Goal: Information Seeking & Learning: Learn about a topic

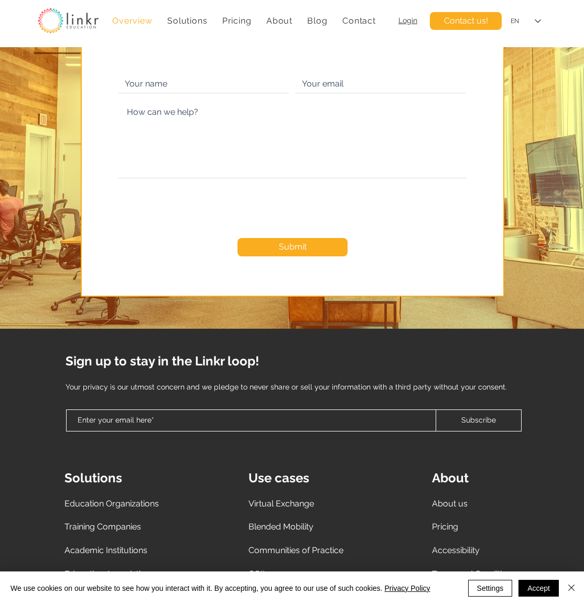
scroll to position [4869, 0]
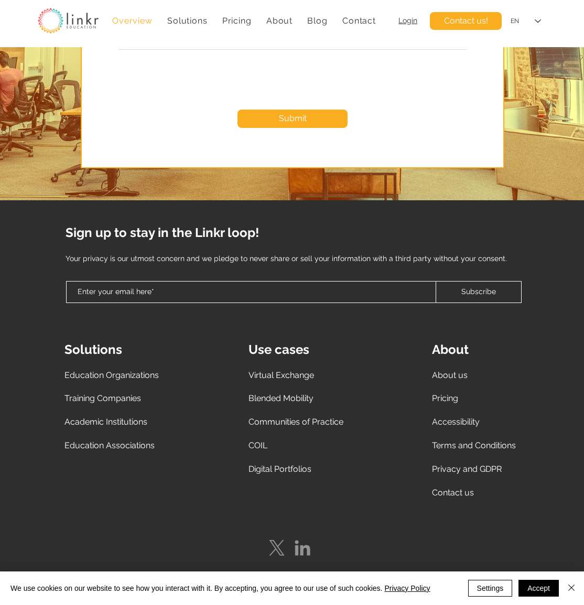
click at [274, 374] on span "Virtual Exchange" at bounding box center [281, 375] width 66 height 10
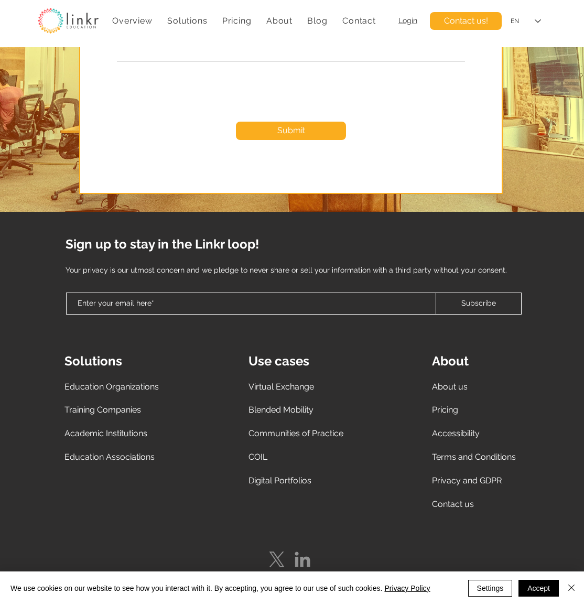
scroll to position [3949, 0]
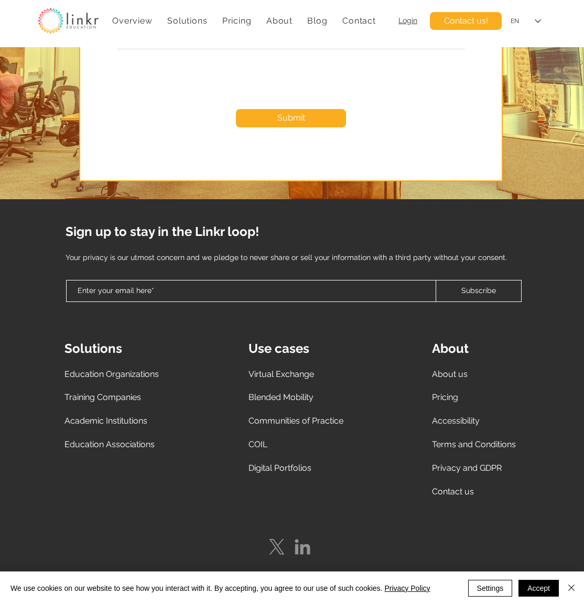
click at [443, 374] on span "About us" at bounding box center [450, 374] width 36 height 10
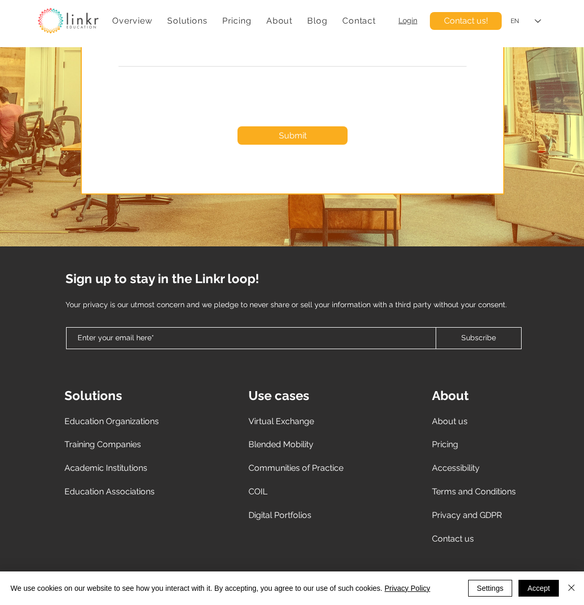
scroll to position [2728, 0]
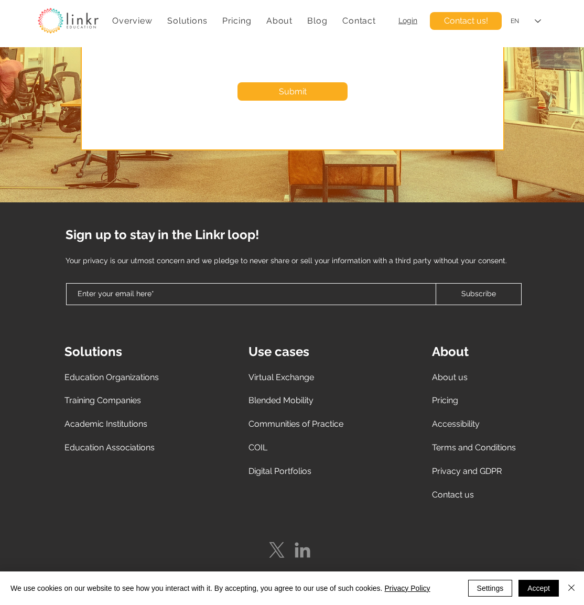
click at [253, 442] on span "COIL" at bounding box center [257, 447] width 19 height 10
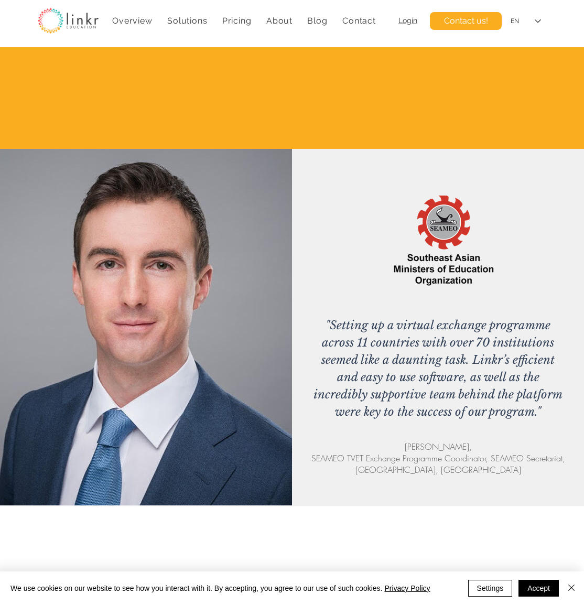
scroll to position [2662, 0]
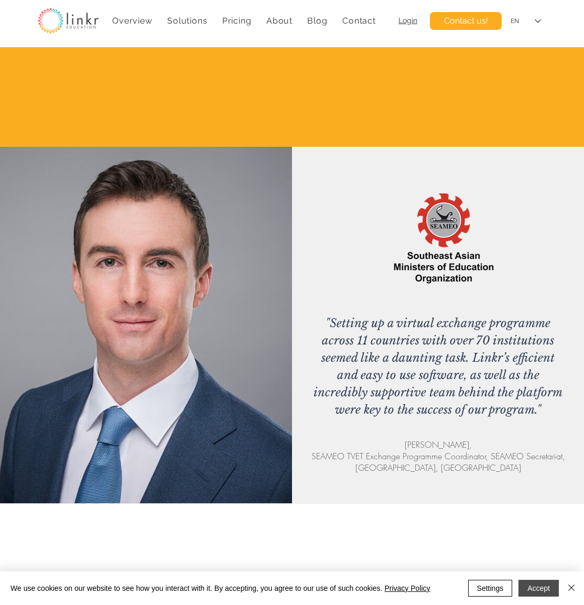
click at [532, 585] on button "Accept" at bounding box center [538, 588] width 40 height 17
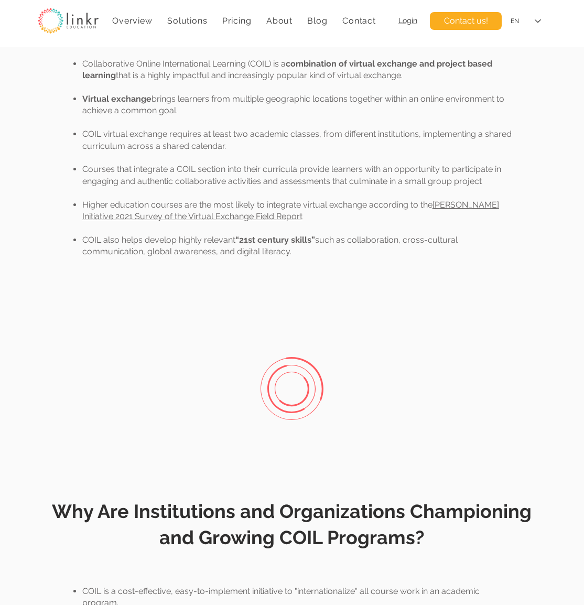
scroll to position [0, 0]
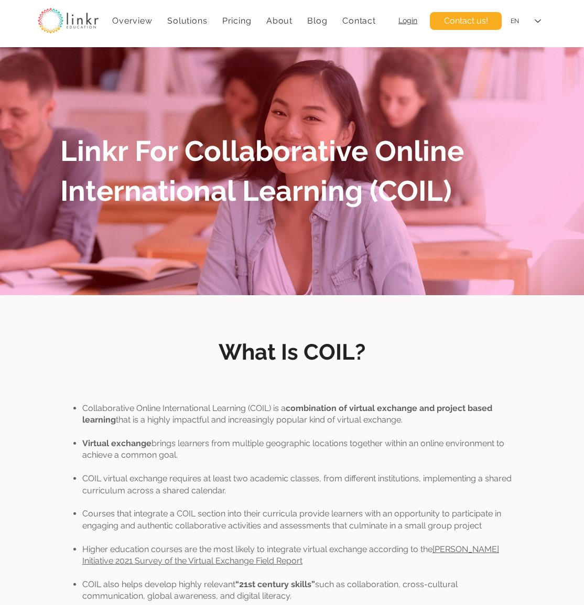
click at [355, 361] on span "What Is COIL?" at bounding box center [292, 352] width 147 height 26
